Goal: Information Seeking & Learning: Learn about a topic

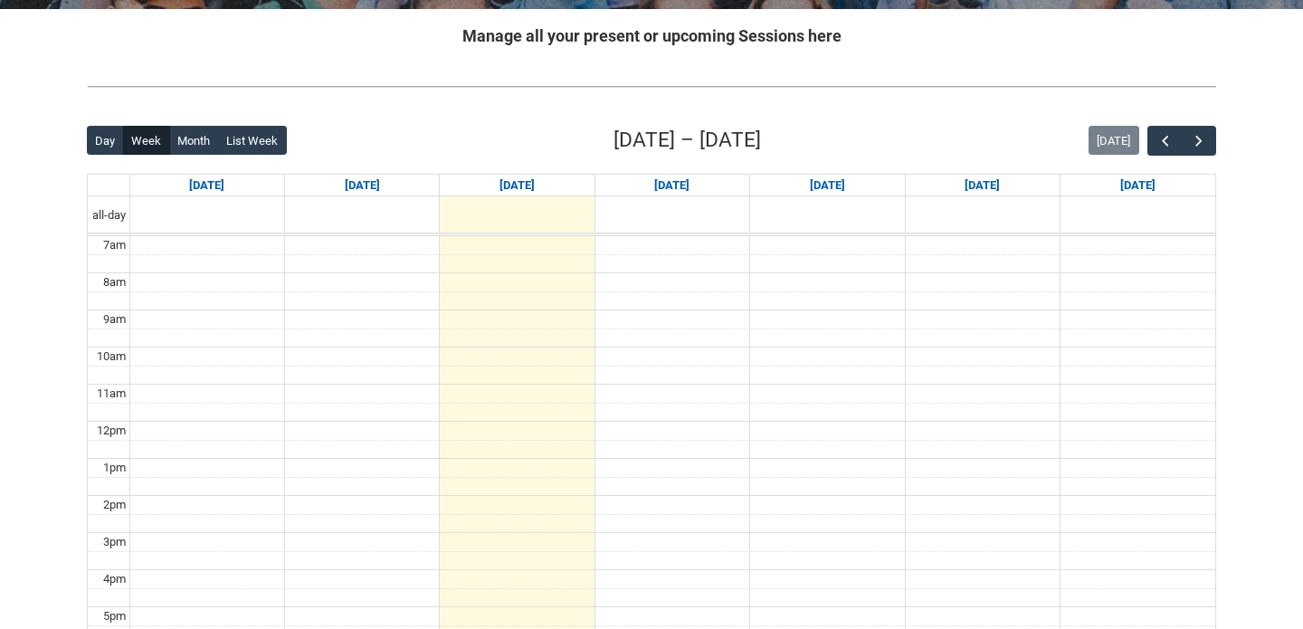
scroll to position [367, 0]
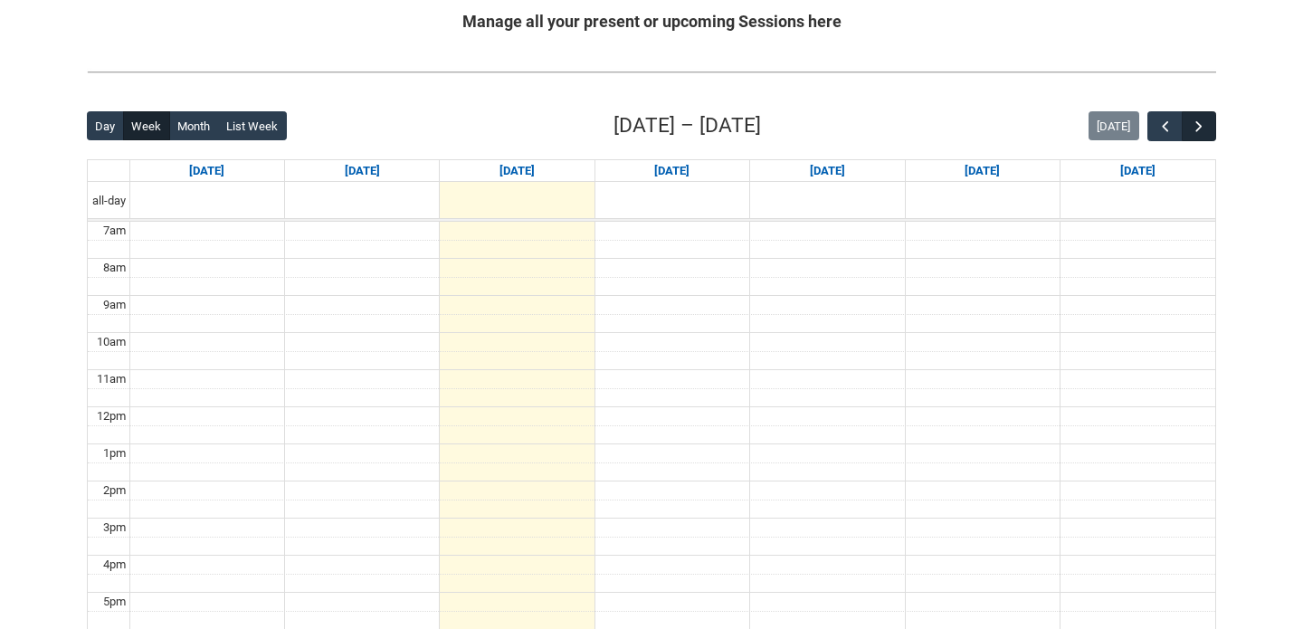
click at [1193, 121] on span "button" at bounding box center [1199, 127] width 18 height 18
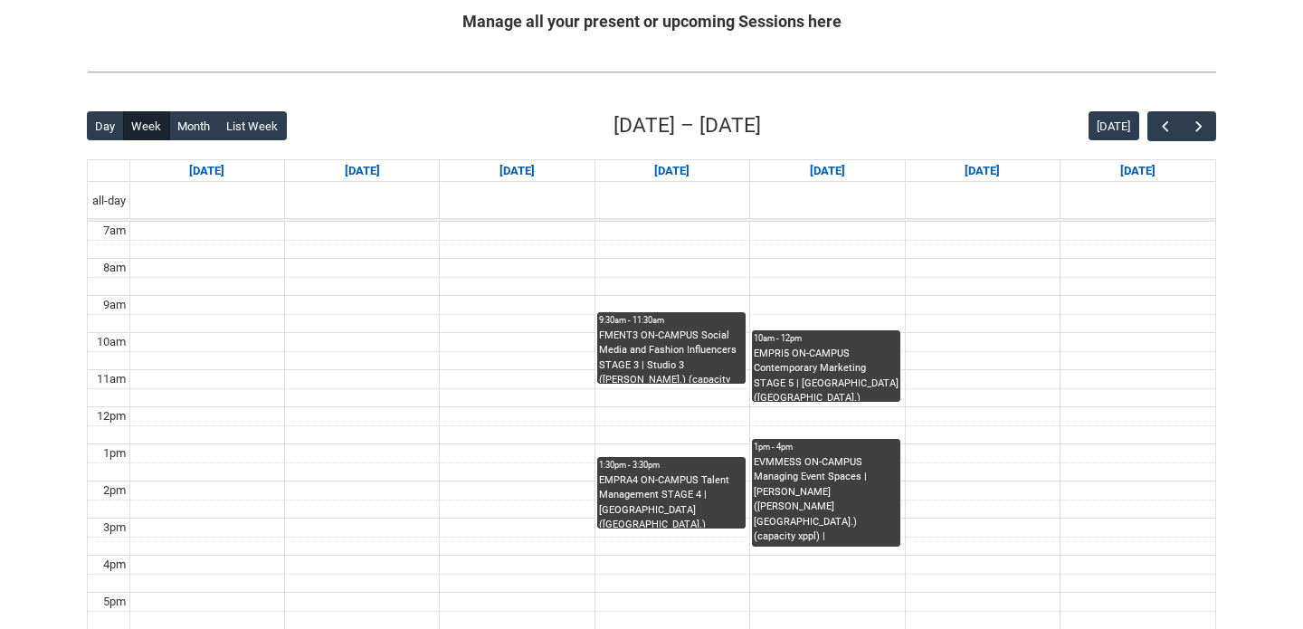
click at [658, 334] on div "FMENT3 ON-CAMPUS Social Media and Fashion Influencers STAGE 3 | Studio 3 ([PERS…" at bounding box center [671, 356] width 145 height 55
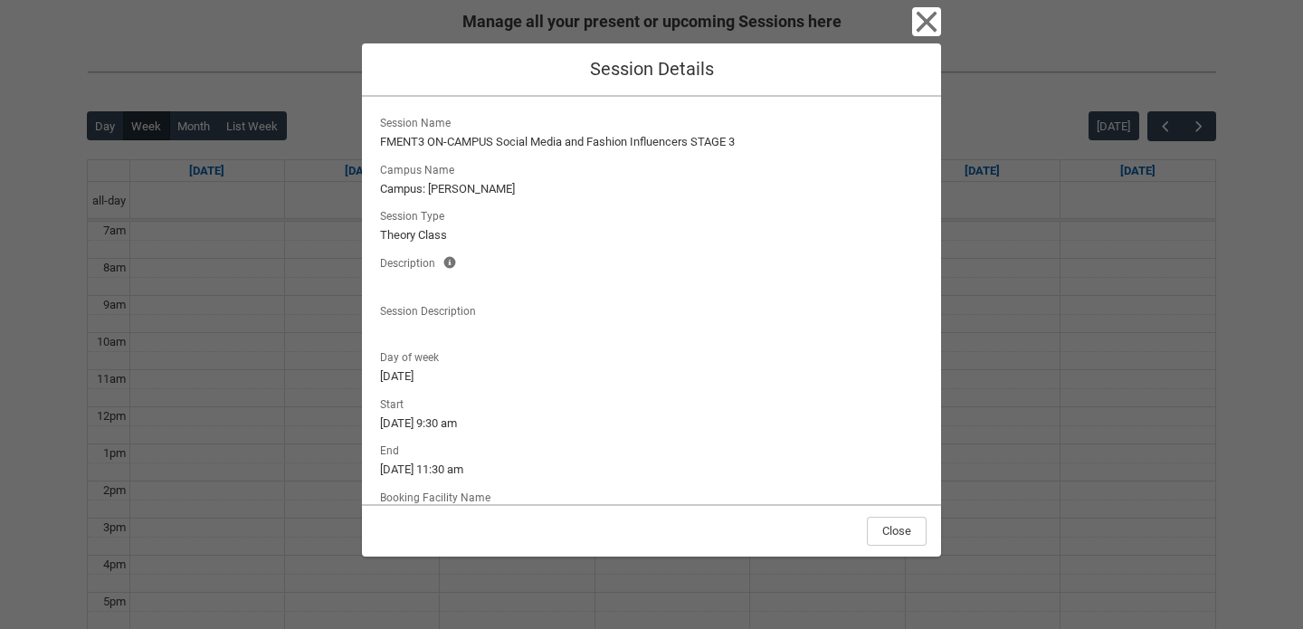
drag, startPoint x: 625, startPoint y: 424, endPoint x: 547, endPoint y: 505, distance: 112.6
click at [547, 505] on div "Close Session Details Session Name FMENT3 ON-CAMPUS Social Media and Fashion In…" at bounding box center [651, 314] width 579 height 629
click at [597, 217] on lightning-output-field "Session Type Theory Class" at bounding box center [651, 223] width 550 height 40
click at [202, 343] on div "Close Session Details Session Name FMENT3 ON-CAMPUS Social Media and Fashion In…" at bounding box center [651, 314] width 1303 height 629
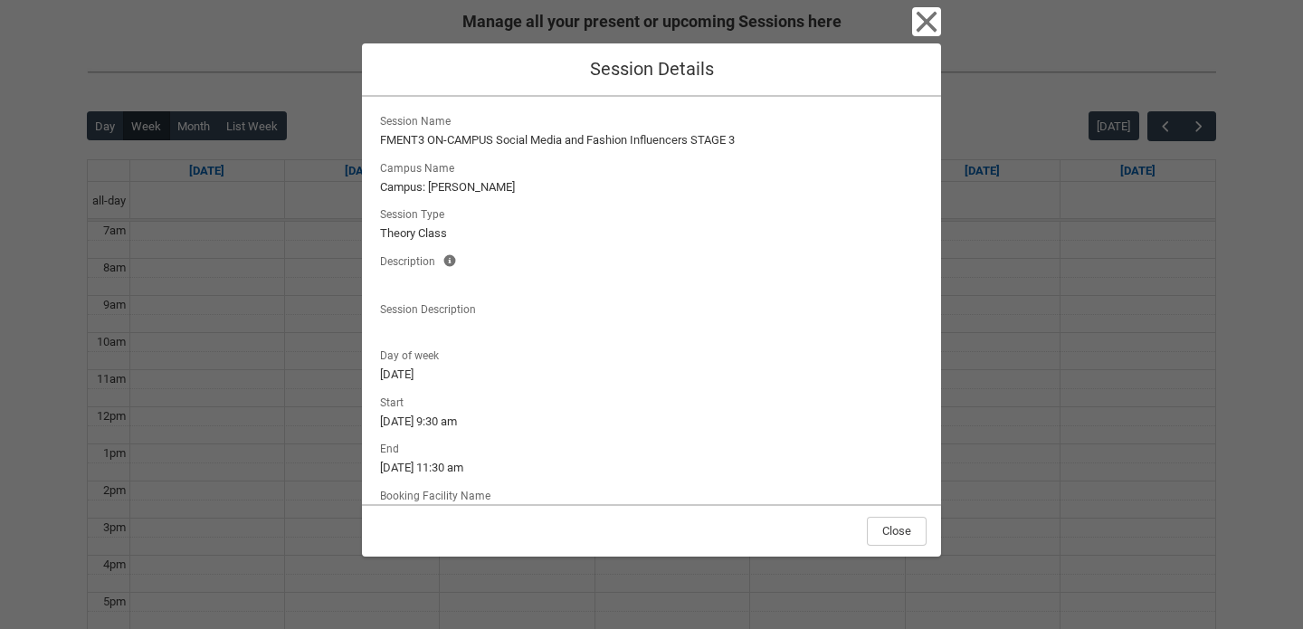
click at [201, 338] on div "Close Session Details Session Name FMENT3 ON-CAMPUS Social Media and Fashion In…" at bounding box center [651, 314] width 1303 height 629
click at [909, 512] on div "Close" at bounding box center [651, 530] width 579 height 52
click at [901, 519] on button "Close" at bounding box center [897, 531] width 60 height 29
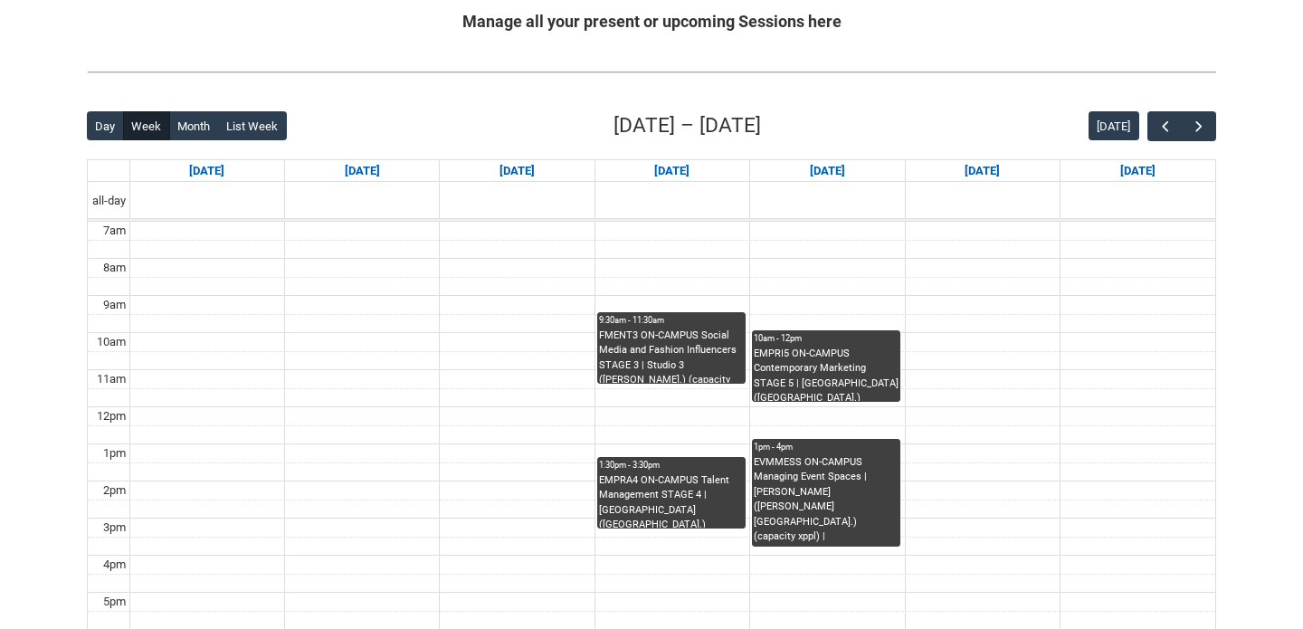
click at [1044, 407] on td at bounding box center [672, 416] width 1086 height 19
click at [966, 413] on td at bounding box center [672, 416] width 1086 height 19
click at [805, 358] on div "EMPRI5 ON-CAMPUS Contemporary Marketing STAGE 5 | [GEOGRAPHIC_DATA] ([GEOGRAPHI…" at bounding box center [826, 374] width 145 height 55
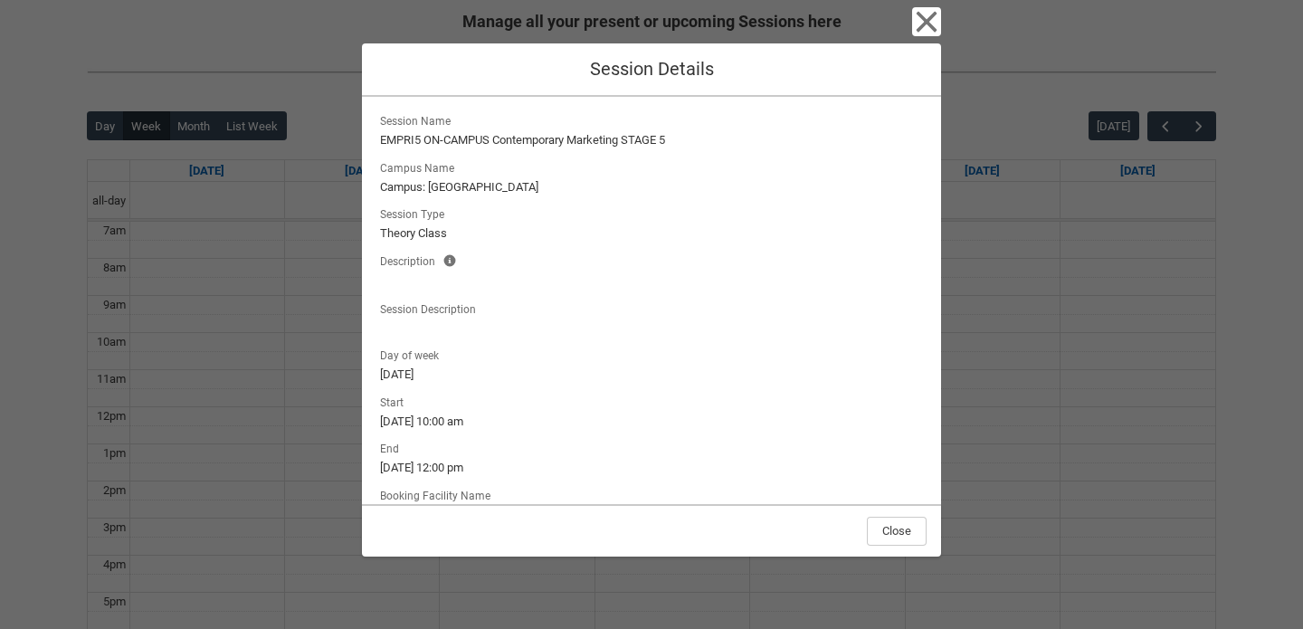
click at [1161, 411] on div "Close Session Details Session Name EMPRI5 ON-CAMPUS Contemporary Marketing STAG…" at bounding box center [651, 314] width 1303 height 629
click at [877, 528] on button "Close" at bounding box center [897, 531] width 60 height 29
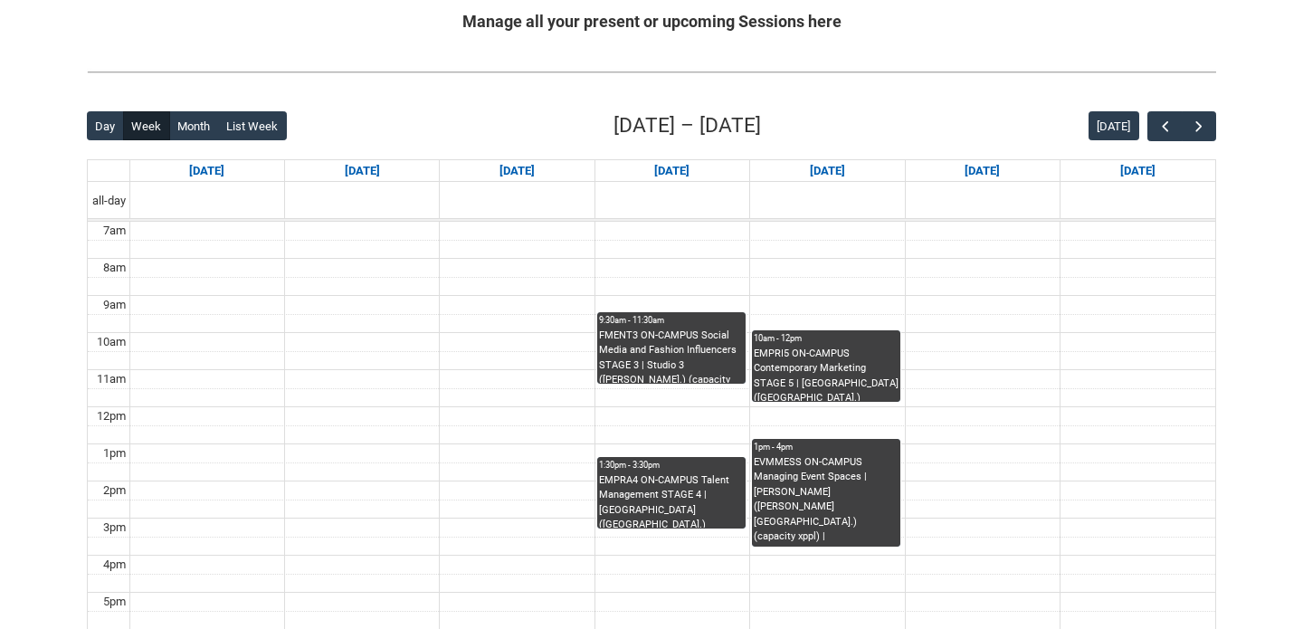
click at [829, 497] on div "EVMMESS ON-CAMPUS Managing Event Spaces | [PERSON_NAME] ([PERSON_NAME][GEOGRAPH…" at bounding box center [826, 500] width 145 height 91
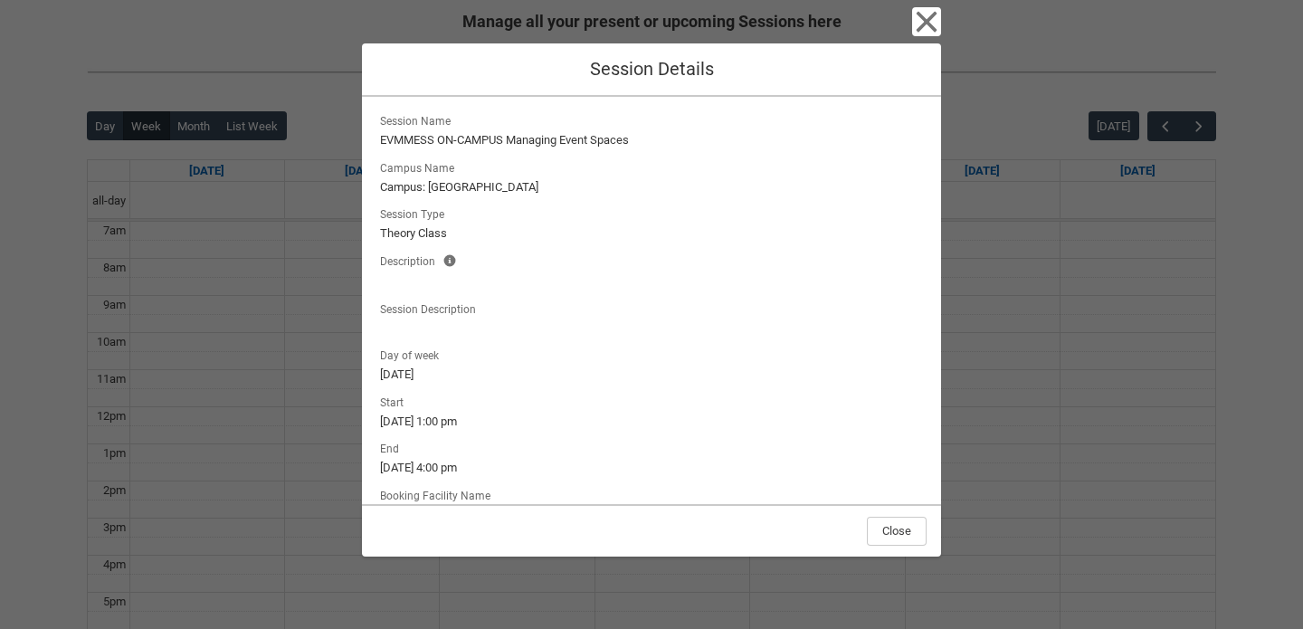
click at [1078, 434] on div "Close Session Details Session Name EVMMESS ON-CAMPUS Managing Event Spaces Camp…" at bounding box center [651, 314] width 1303 height 629
click at [910, 525] on button "Close" at bounding box center [897, 531] width 60 height 29
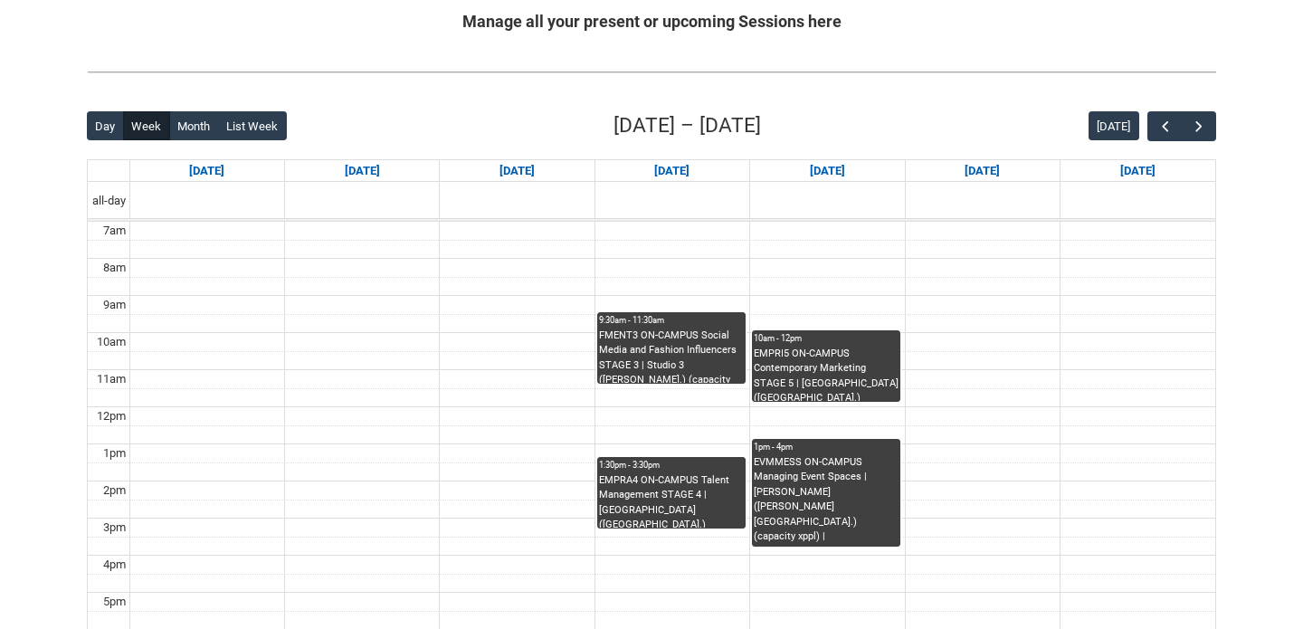
click at [653, 509] on div "EMPRA4 ON-CAMPUS Talent Management STAGE 4 | [GEOGRAPHIC_DATA] ([GEOGRAPHIC_DAT…" at bounding box center [671, 500] width 145 height 55
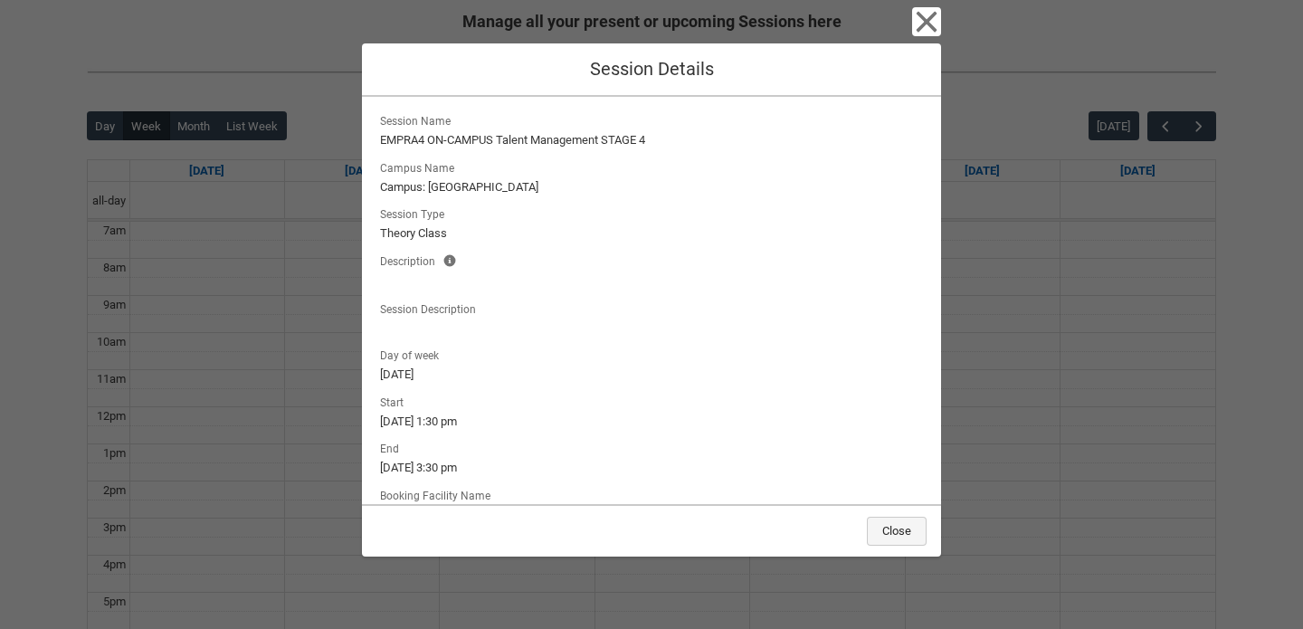
click at [888, 520] on button "Close" at bounding box center [897, 531] width 60 height 29
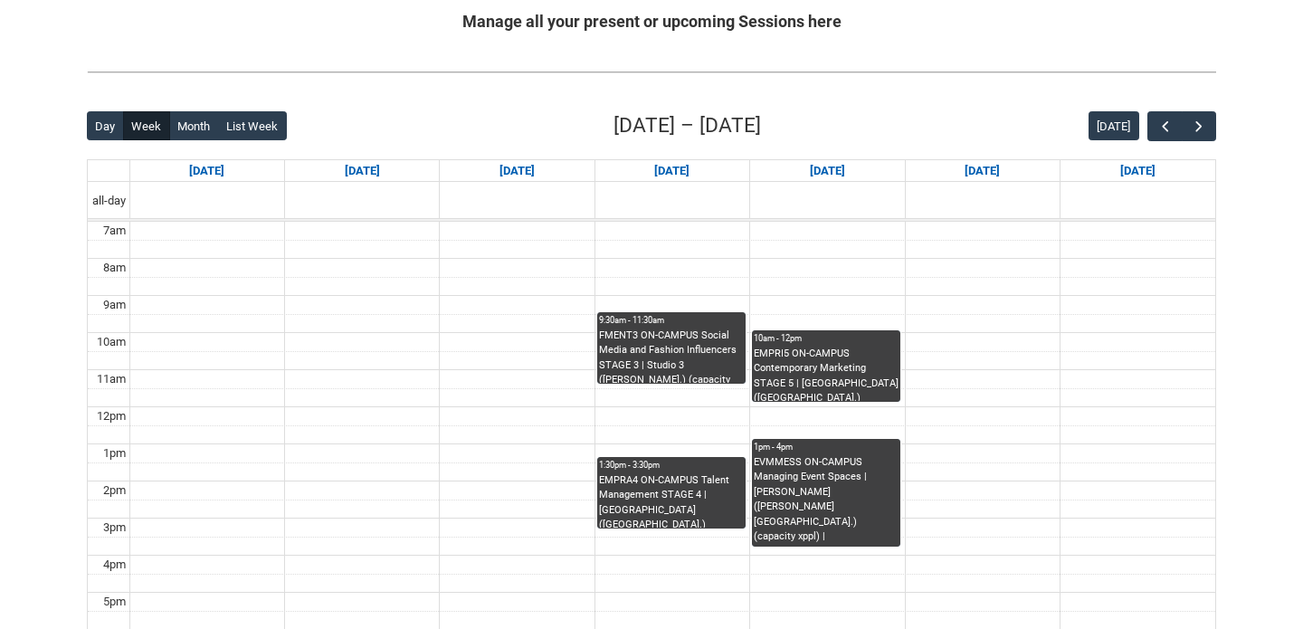
click at [801, 471] on div "EVMMESS ON-CAMPUS Managing Event Spaces | [PERSON_NAME] ([PERSON_NAME][GEOGRAPH…" at bounding box center [826, 500] width 145 height 91
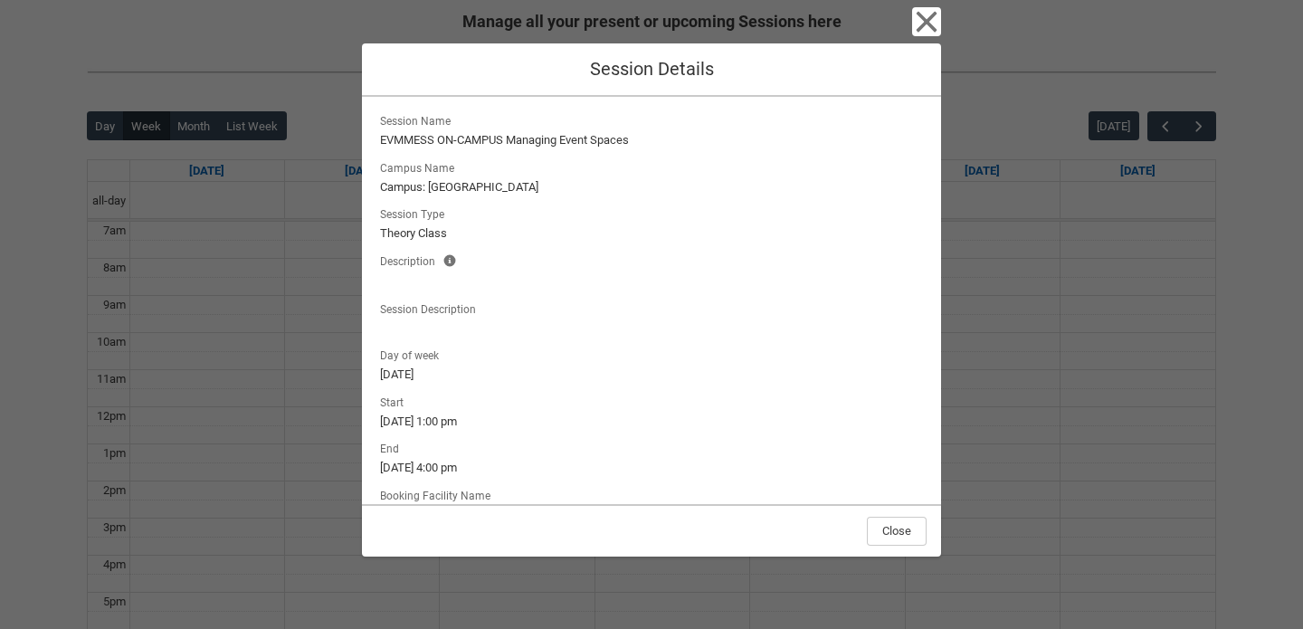
click at [1091, 434] on div "Close Session Details Session Name EVMMESS ON-CAMPUS Managing Event Spaces Camp…" at bounding box center [651, 314] width 1303 height 629
click at [884, 528] on button "Close" at bounding box center [897, 531] width 60 height 29
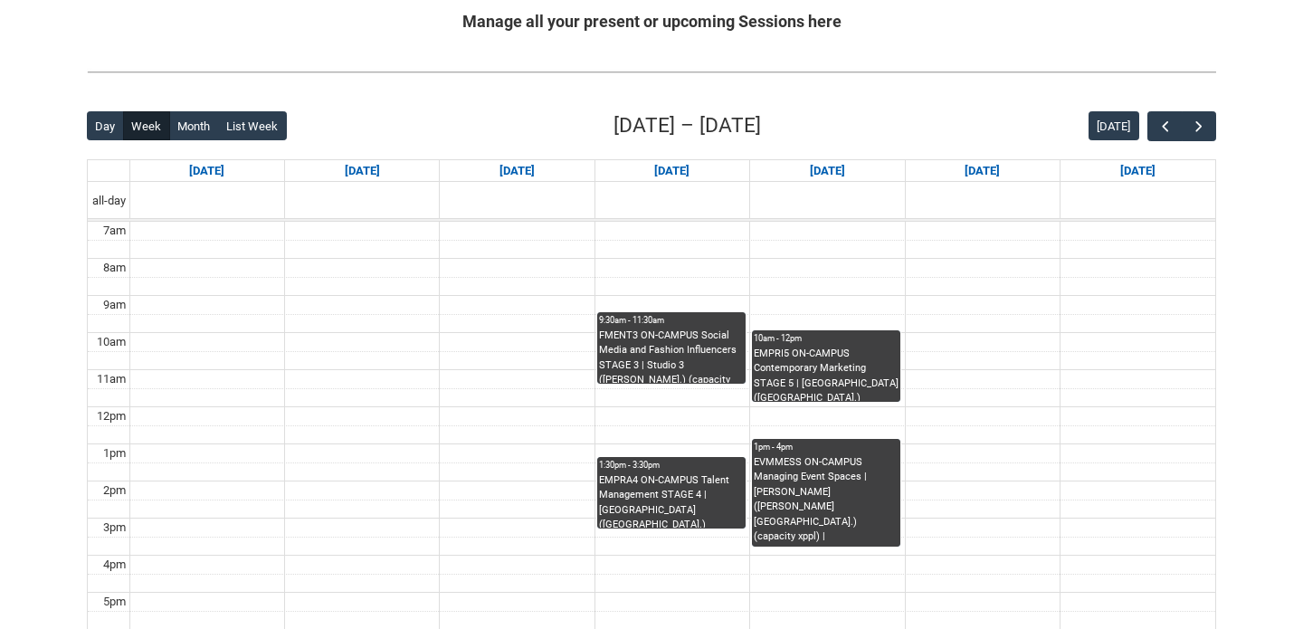
click at [663, 330] on div "FMENT3 ON-CAMPUS Social Media and Fashion Influencers STAGE 3 | Studio 3 ([PERS…" at bounding box center [671, 356] width 145 height 55
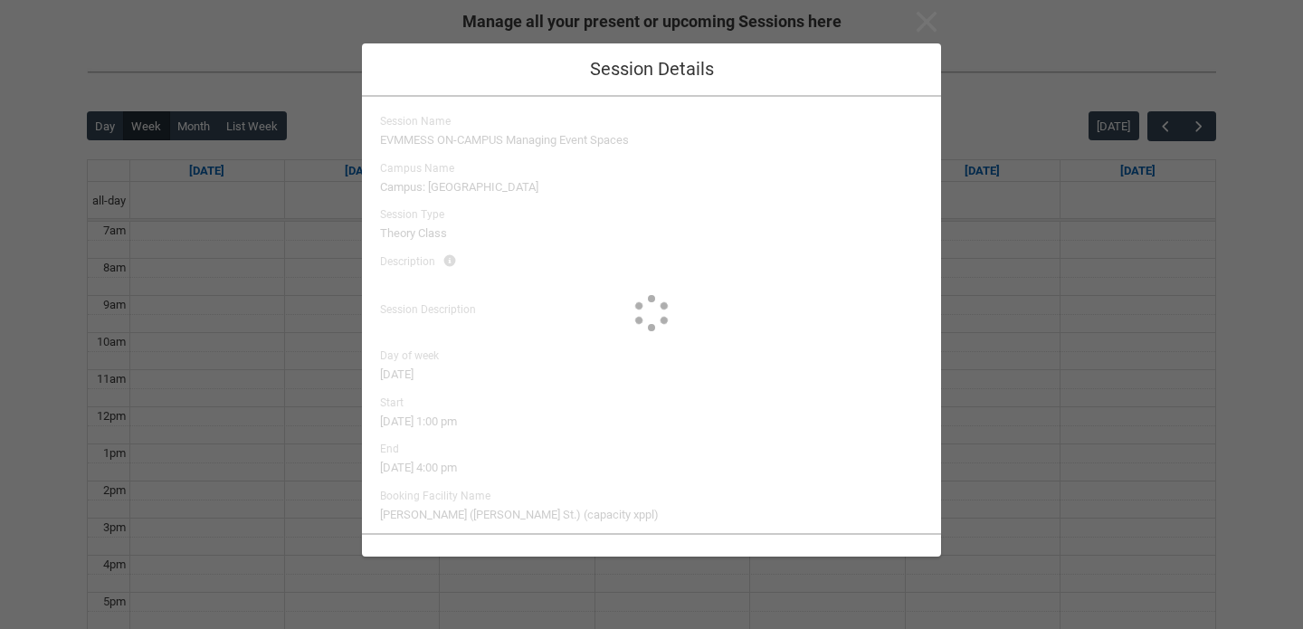
type input "[PERSON_NAME]"
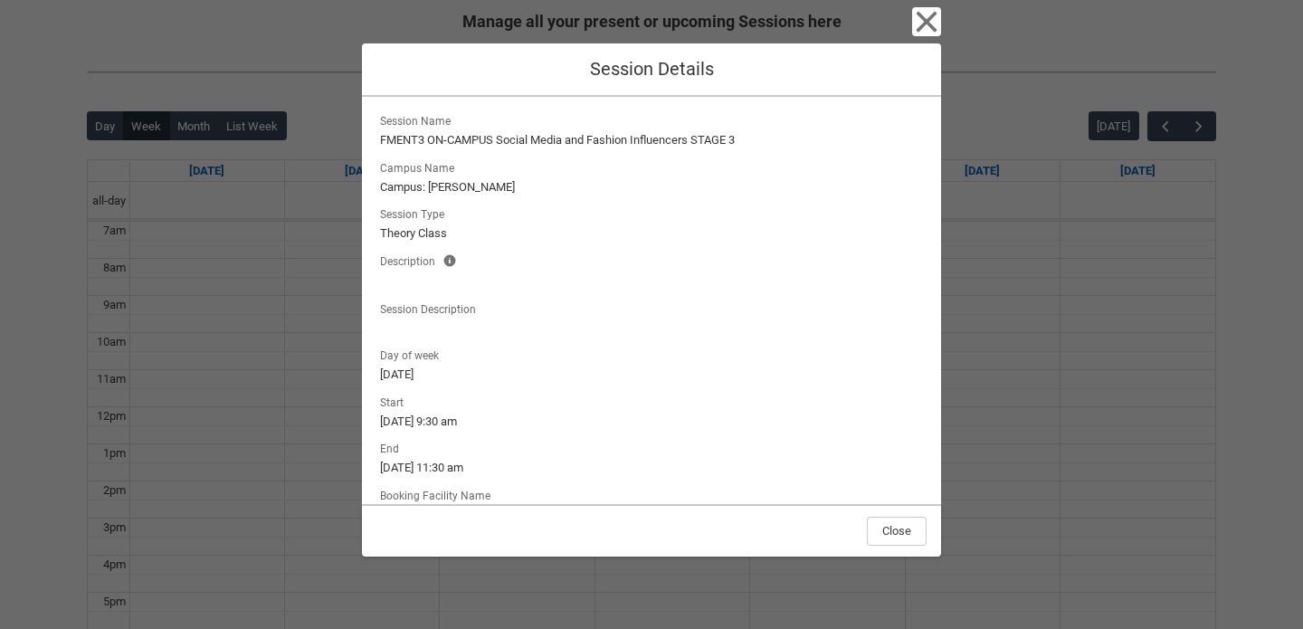
click at [403, 589] on div "Close Session Details Session Name FMENT3 ON-CAMPUS Social Media and Fashion In…" at bounding box center [651, 314] width 579 height 629
click at [924, 16] on icon "button" at bounding box center [926, 21] width 29 height 29
